Goal: Check status

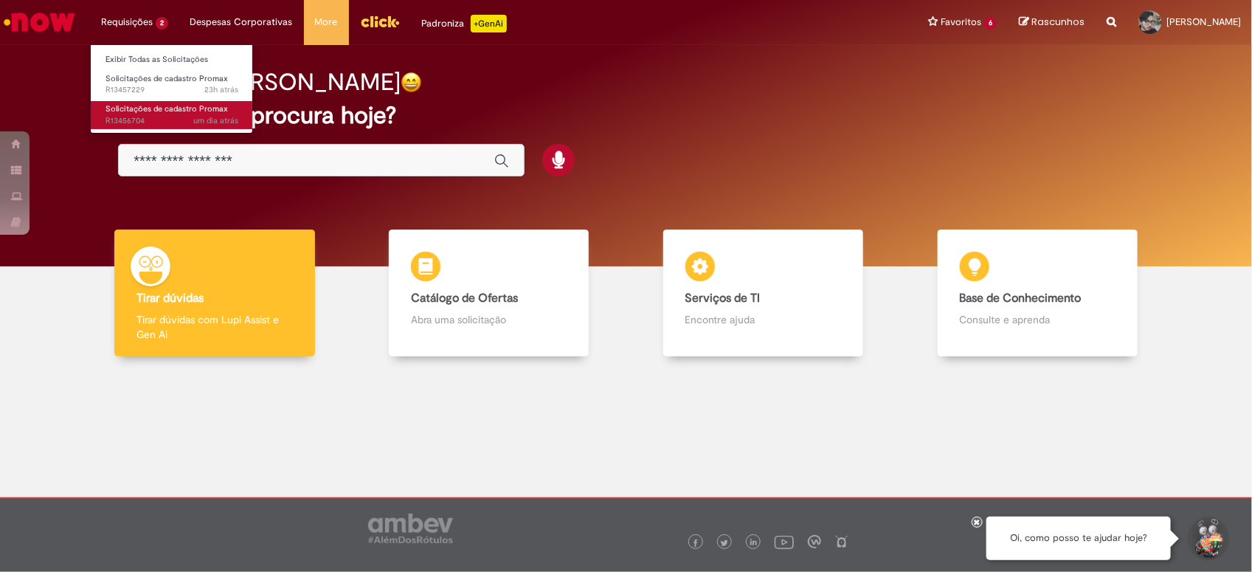
click at [151, 103] on span "Solicitações de cadastro Promax" at bounding box center [167, 108] width 123 height 11
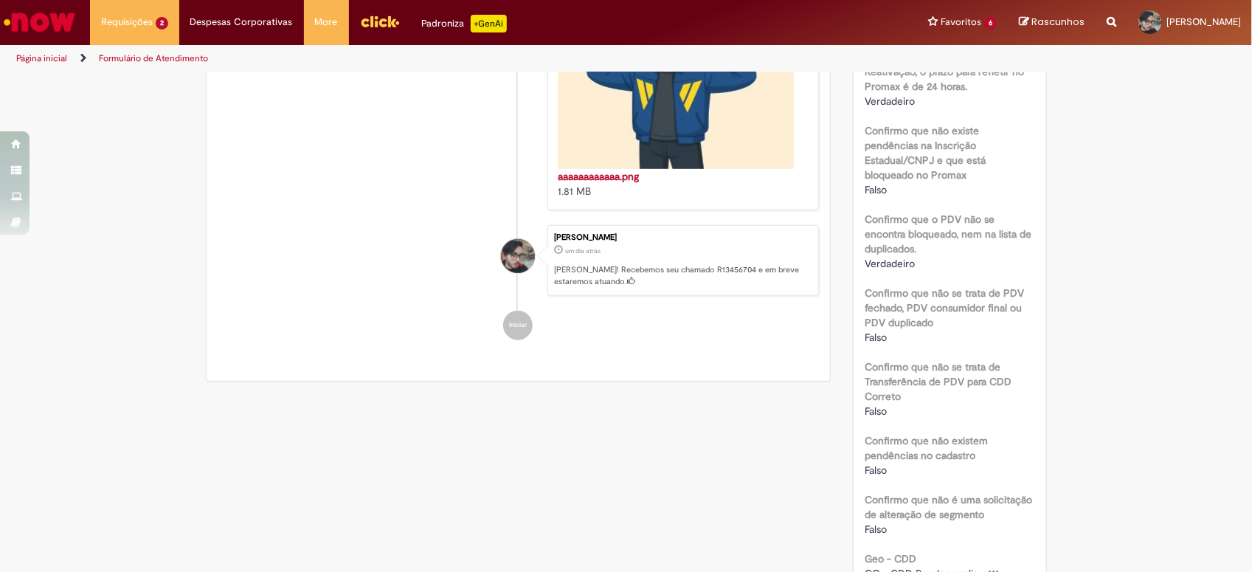
scroll to position [646, 0]
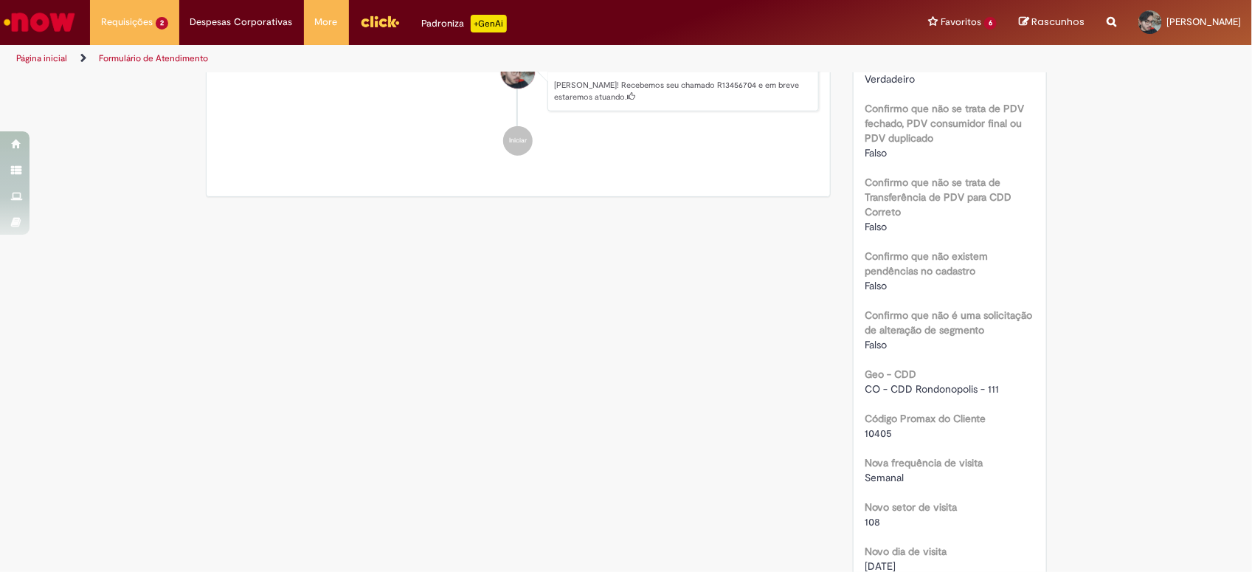
click at [880, 427] on span "10405" at bounding box center [878, 433] width 27 height 13
copy span "10405"
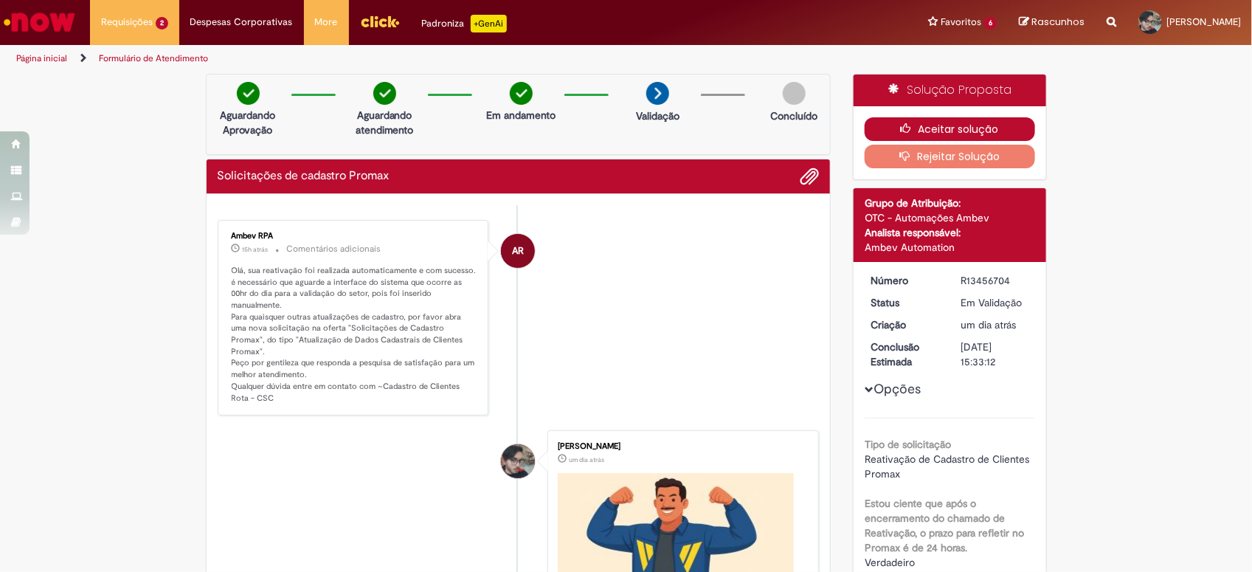
click at [932, 124] on button "Aceitar solução" at bounding box center [950, 129] width 170 height 24
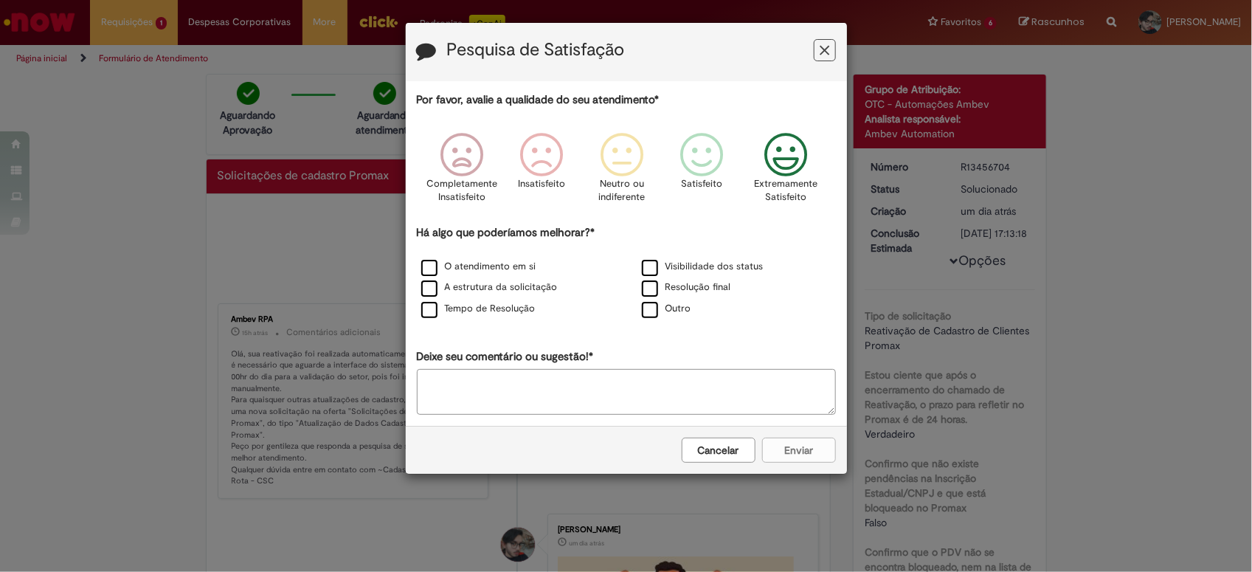
click at [783, 135] on icon "Feedback" at bounding box center [785, 155] width 55 height 44
click at [652, 253] on div "Há algo que poderíamos melhorar?* O atendimento em si Visibilidade dos status A…" at bounding box center [626, 272] width 419 height 95
click at [643, 279] on div "Resolução final" at bounding box center [737, 287] width 221 height 21
click at [646, 286] on label "Resolução final" at bounding box center [686, 287] width 89 height 14
click at [644, 269] on label "Visibilidade dos status" at bounding box center [703, 267] width 122 height 14
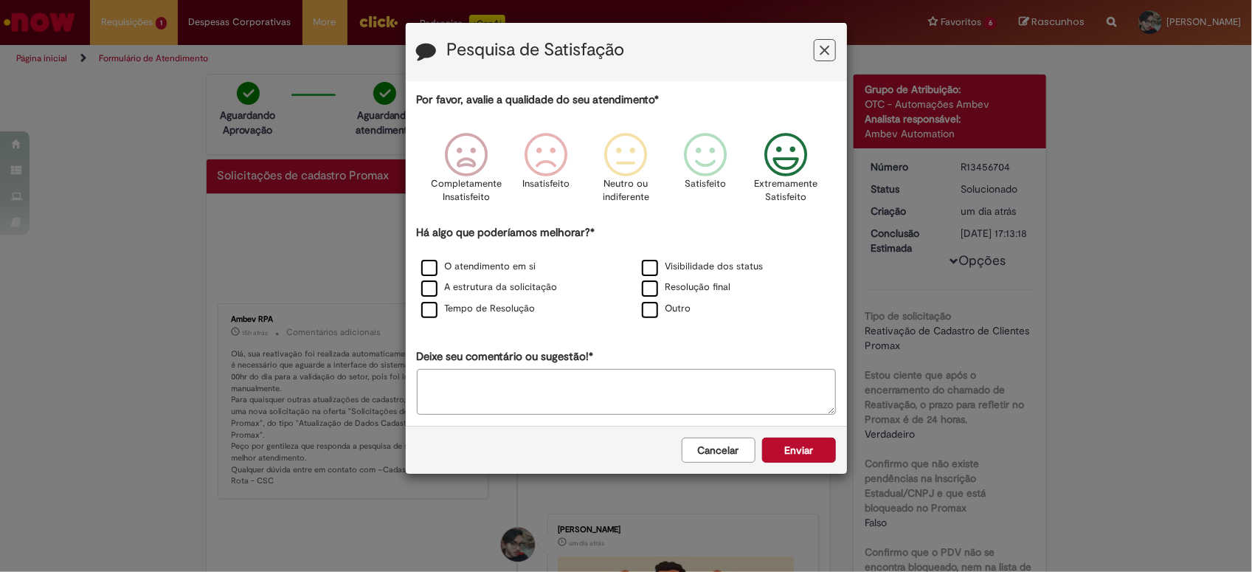
click at [427, 258] on div "O atendimento em si" at bounding box center [516, 267] width 221 height 21
click at [424, 283] on label "A estrutura da solicitação" at bounding box center [489, 287] width 137 height 14
click at [427, 301] on div "Tempo de Resolução" at bounding box center [516, 309] width 218 height 18
click at [429, 272] on label "O atendimento em si" at bounding box center [478, 267] width 115 height 14
click at [434, 311] on label "Tempo de Resolução" at bounding box center [478, 309] width 114 height 14
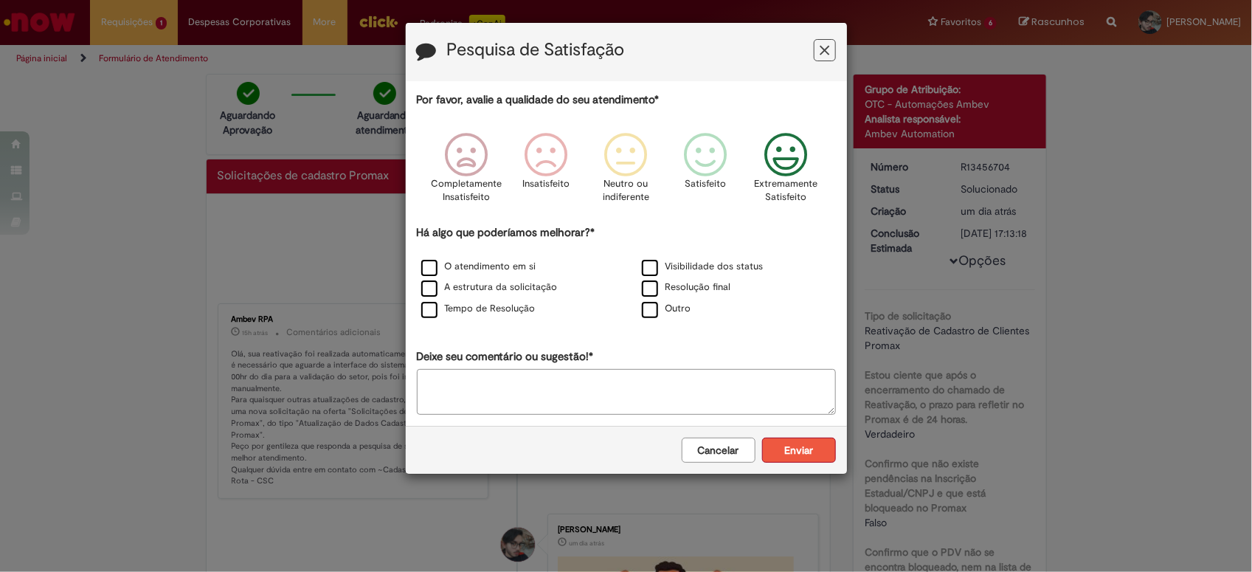
click at [792, 439] on button "Enviar" at bounding box center [799, 450] width 74 height 25
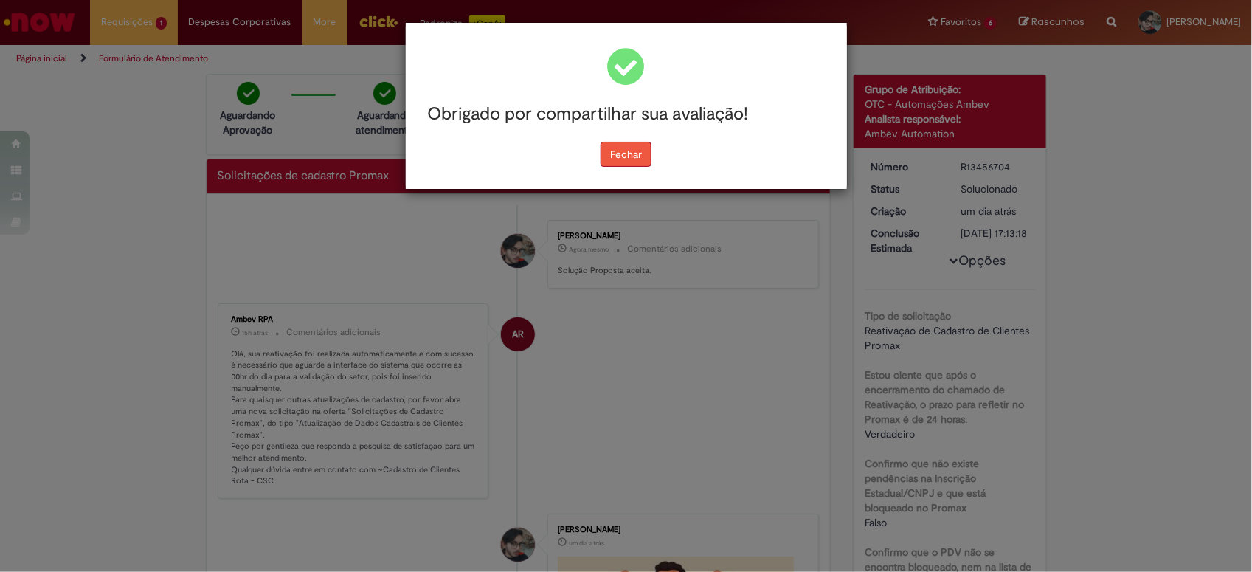
click at [607, 142] on button "Fechar" at bounding box center [626, 154] width 51 height 25
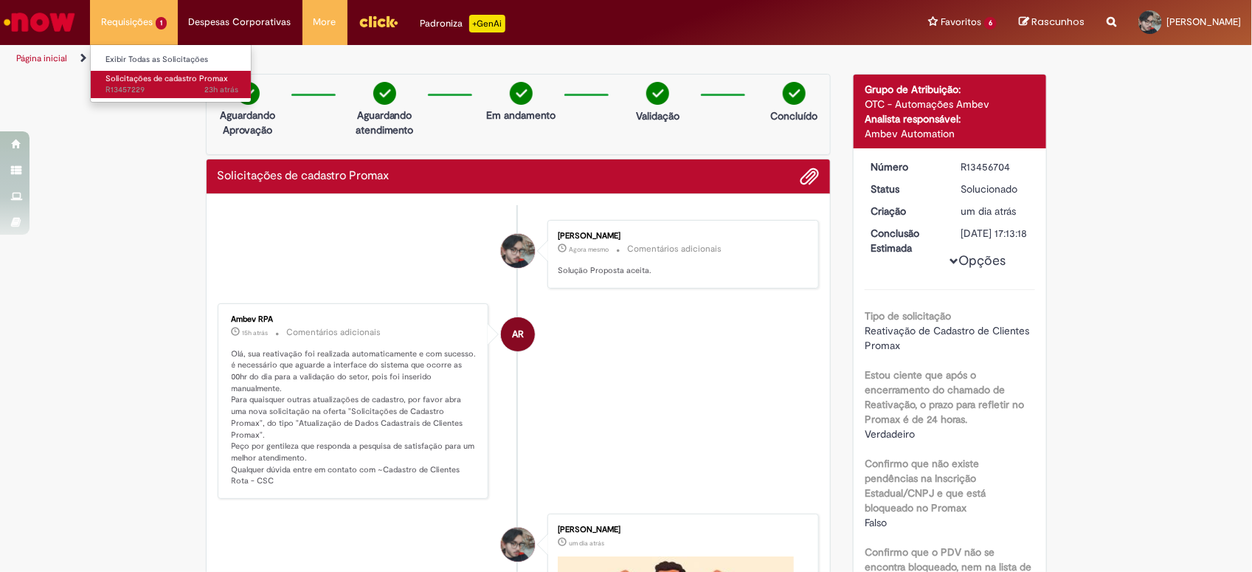
click at [135, 77] on span "Solicitações de cadastro Promax" at bounding box center [167, 78] width 123 height 11
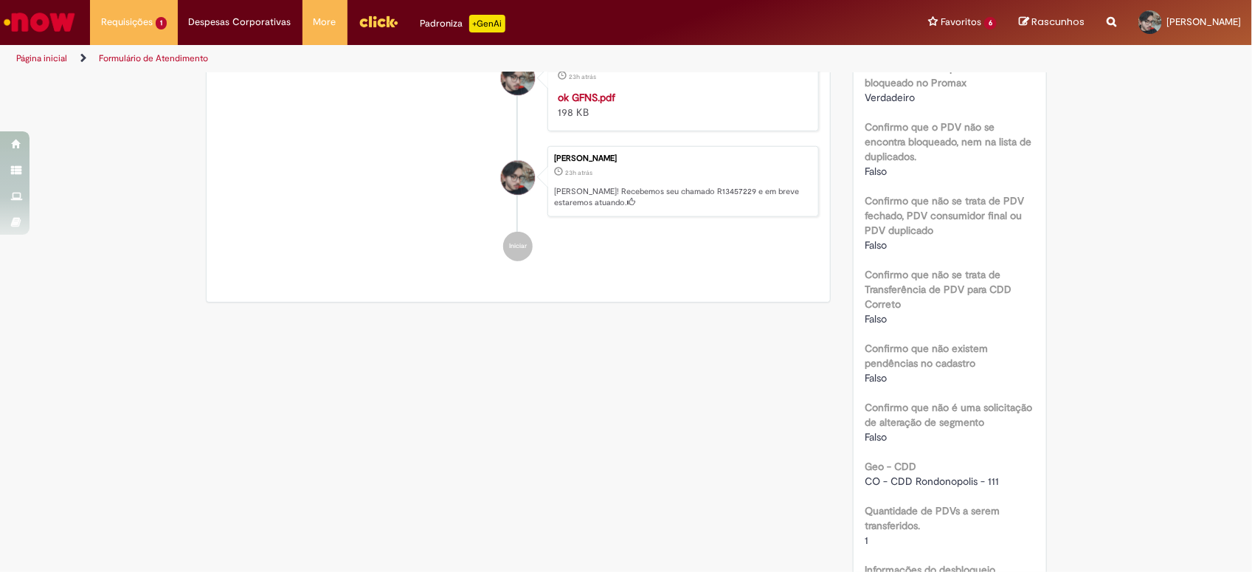
scroll to position [815, 0]
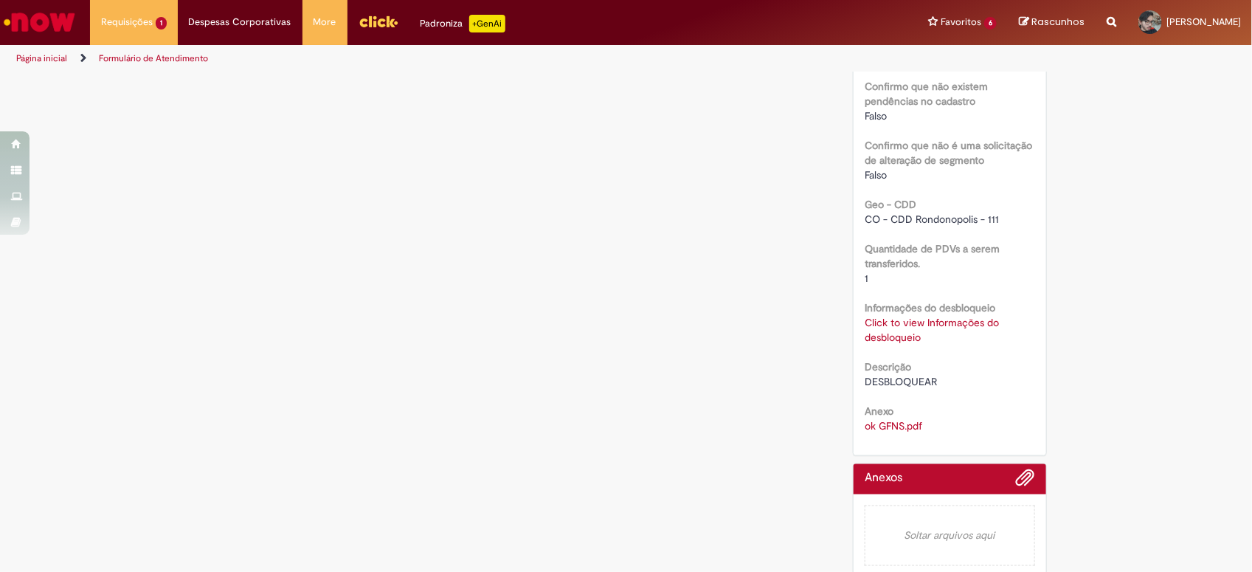
click at [915, 316] on link "Click to view Informações do desbloqueio" at bounding box center [932, 330] width 134 height 28
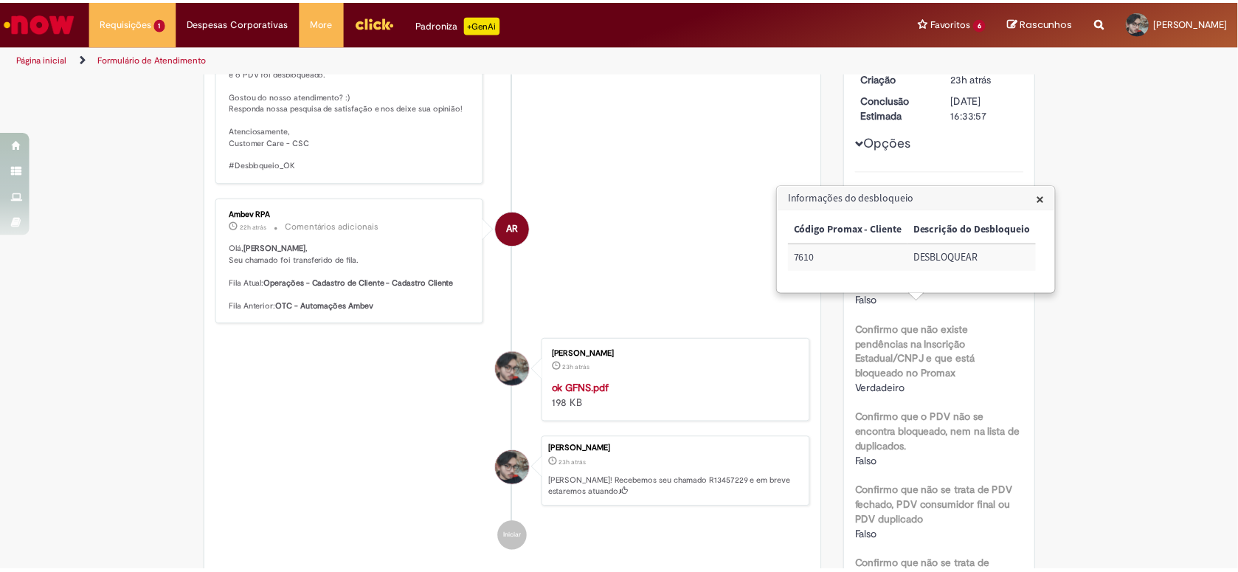
scroll to position [0, 0]
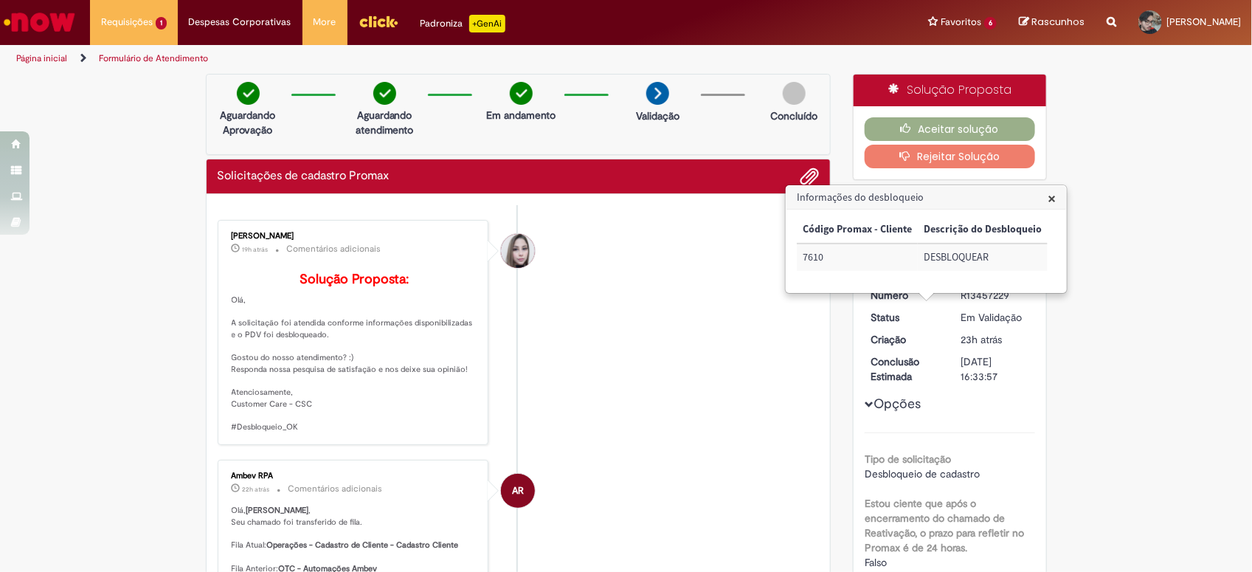
click at [607, 300] on li "[PERSON_NAME] 19h atrás 19 horas atrás Comentários adicionais Solução Proposta:…" at bounding box center [519, 332] width 602 height 225
click at [901, 124] on icon "button" at bounding box center [910, 128] width 18 height 10
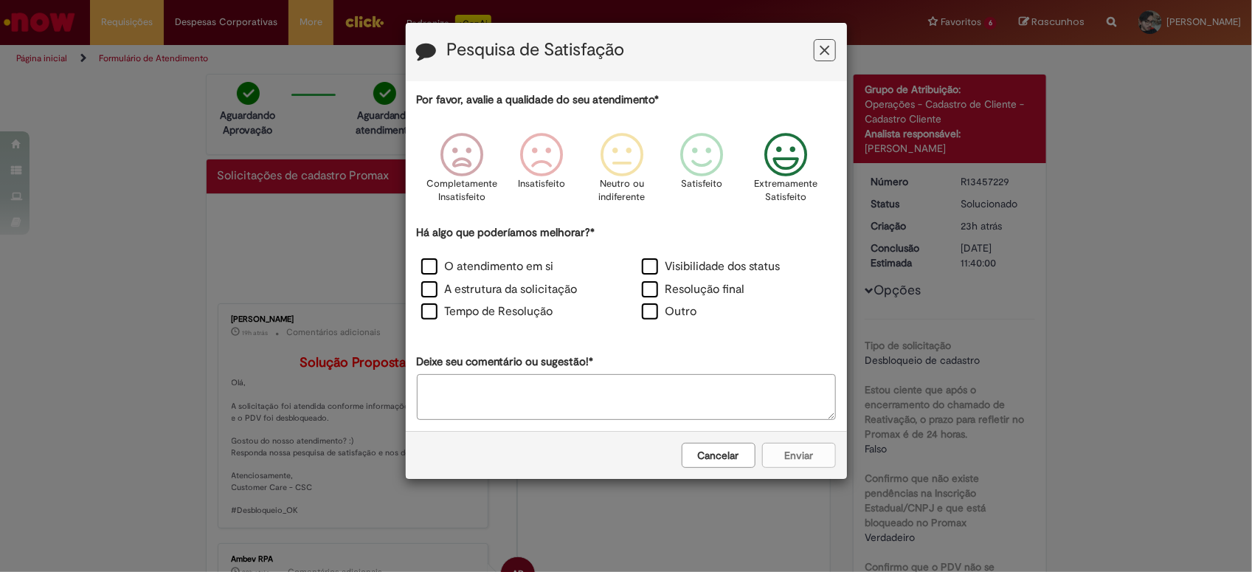
click at [777, 177] on icon "Feedback" at bounding box center [785, 155] width 55 height 44
click at [644, 266] on label "Visibilidade dos status" at bounding box center [711, 266] width 139 height 17
click at [649, 283] on label "Resolução final" at bounding box center [693, 289] width 103 height 17
click at [414, 266] on div "O atendimento em si" at bounding box center [516, 268] width 218 height 20
click at [427, 274] on label "O atendimento em si" at bounding box center [487, 266] width 133 height 17
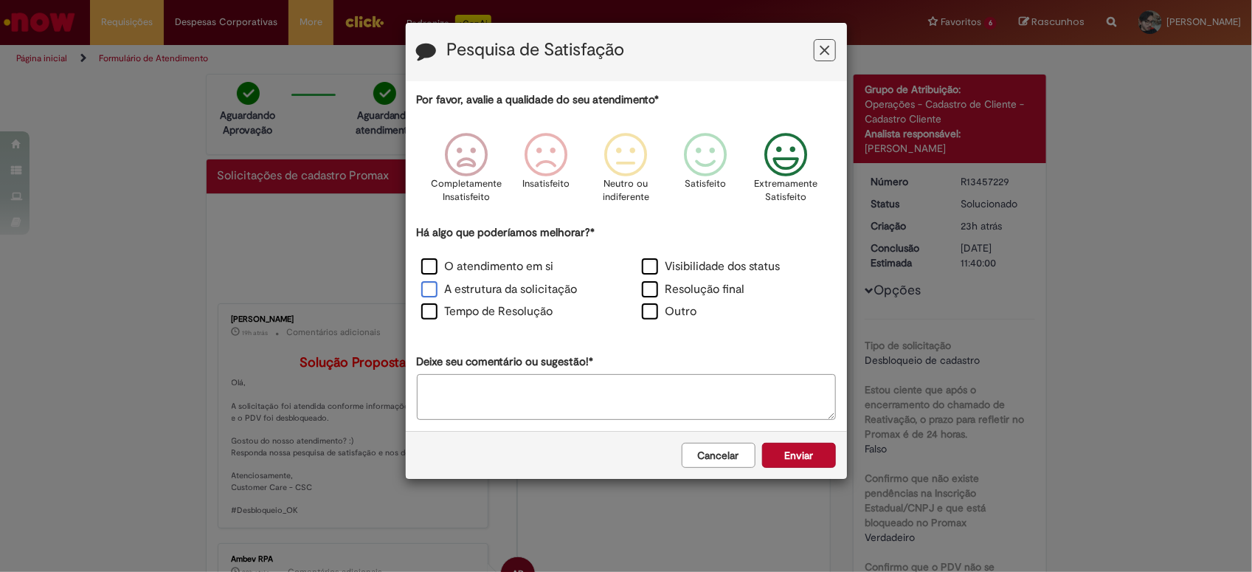
click at [430, 292] on label "A estrutura da solicitação" at bounding box center [499, 289] width 156 height 17
click at [426, 314] on label "Tempo de Resolução" at bounding box center [487, 311] width 132 height 17
click at [805, 458] on button "Enviar" at bounding box center [799, 455] width 74 height 25
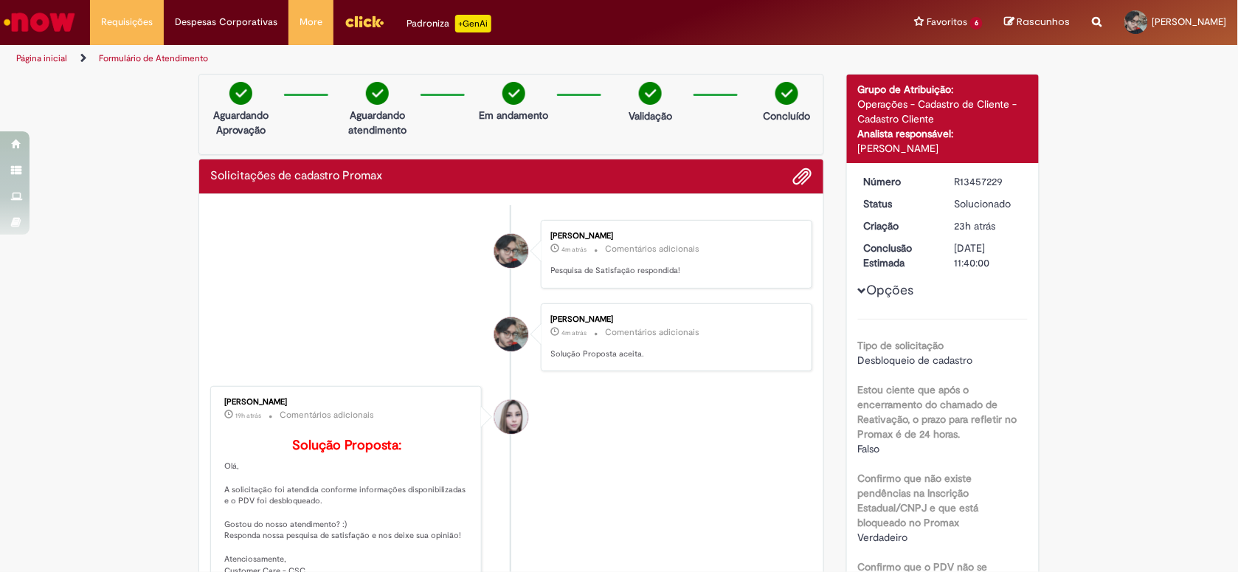
click at [244, 188] on div "Solicitações de cadastro Promax" at bounding box center [511, 176] width 624 height 35
click at [244, 187] on div "Solicitações de cadastro Promax" at bounding box center [511, 176] width 624 height 35
click at [756, 92] on div "Concluído" at bounding box center [787, 106] width 72 height 49
click at [776, 86] on img at bounding box center [787, 93] width 23 height 23
click at [672, 161] on div "Solicitações de cadastro Promax" at bounding box center [511, 176] width 624 height 35
